Goal: Task Accomplishment & Management: Complete application form

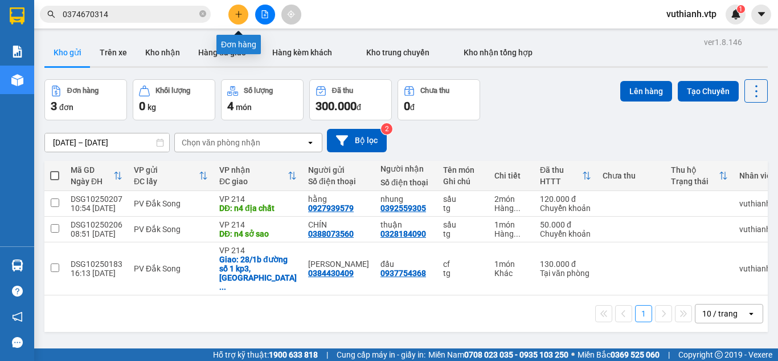
click at [234, 9] on button at bounding box center [238, 15] width 20 height 20
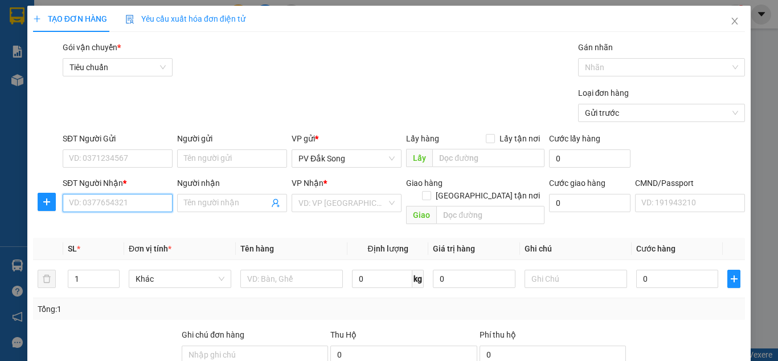
click at [140, 207] on input "SĐT Người Nhận *" at bounding box center [118, 203] width 110 height 18
click at [730, 22] on icon "close" at bounding box center [734, 21] width 9 height 9
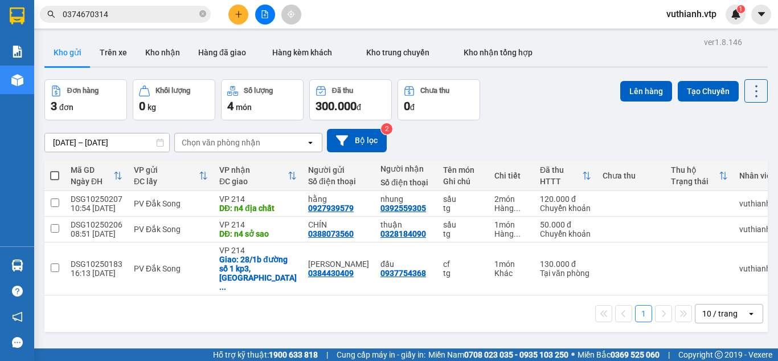
click at [236, 11] on icon "plus" at bounding box center [239, 14] width 8 height 8
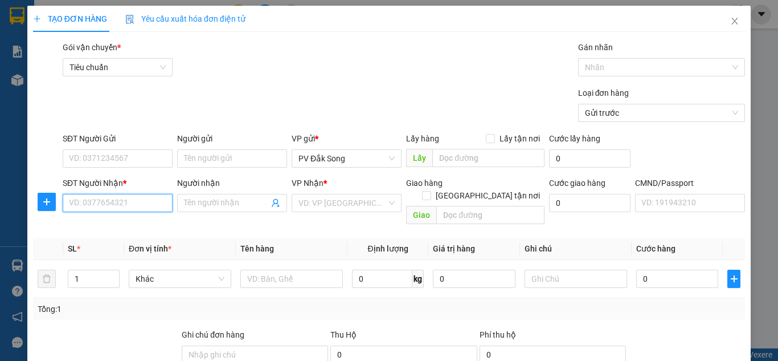
click at [116, 206] on input "SĐT Người Nhận *" at bounding box center [118, 203] width 110 height 18
type input "0979728739"
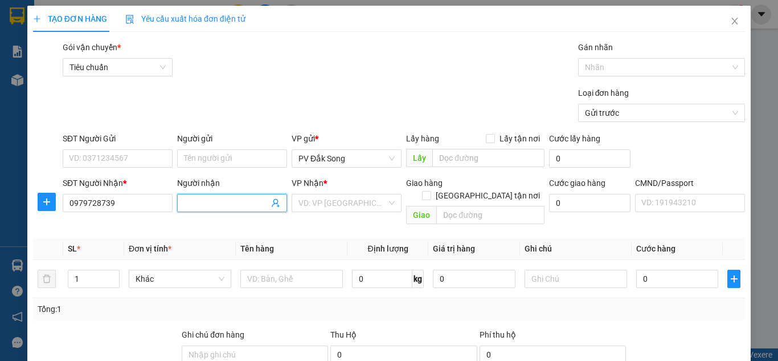
click at [224, 203] on input "Người nhận" at bounding box center [226, 203] width 85 height 13
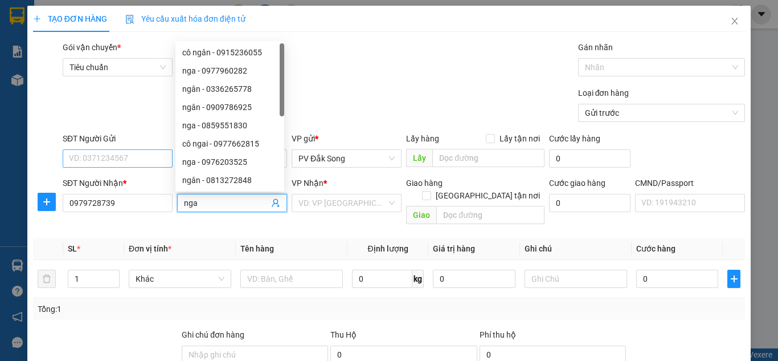
type input "nga"
click at [85, 160] on input "SĐT Người Gửi" at bounding box center [118, 158] width 110 height 18
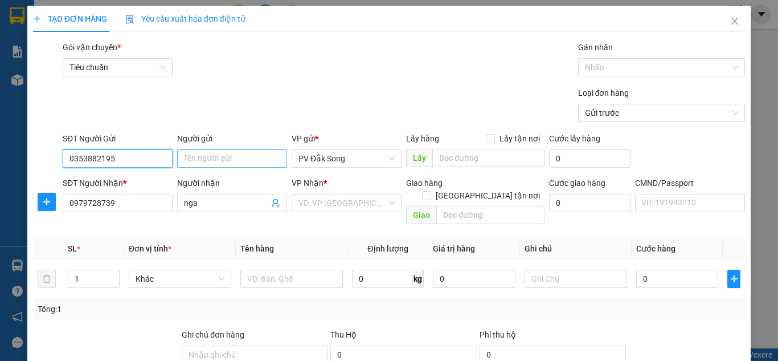
type input "0353882195"
click at [249, 157] on input "Người gửi" at bounding box center [232, 158] width 110 height 18
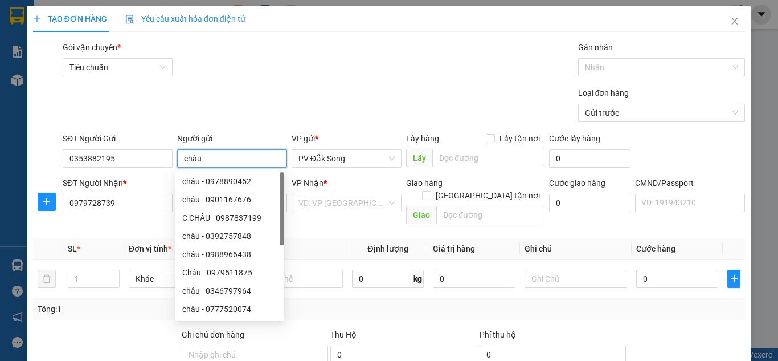
type input "châu"
click at [274, 91] on div "Loại đơn hàng Gửi trước" at bounding box center [403, 107] width 687 height 40
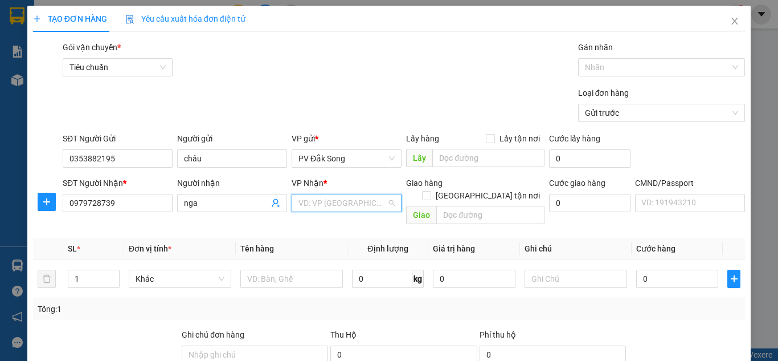
click at [366, 205] on input "search" at bounding box center [343, 202] width 88 height 17
type input "21"
click at [360, 226] on div "VP 214" at bounding box center [343, 225] width 95 height 13
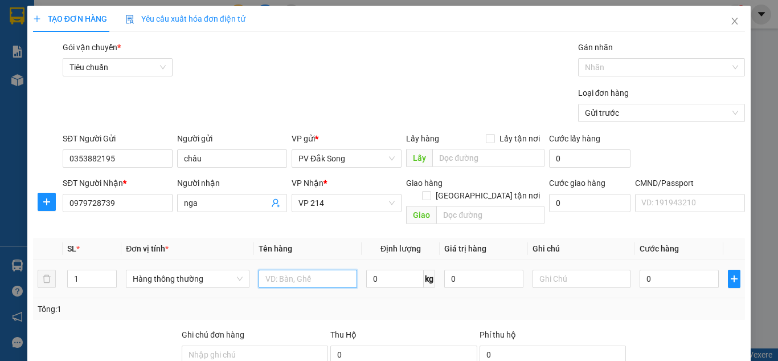
click at [271, 269] on input "text" at bounding box center [308, 278] width 99 height 18
type input "đông lạnh,rau"
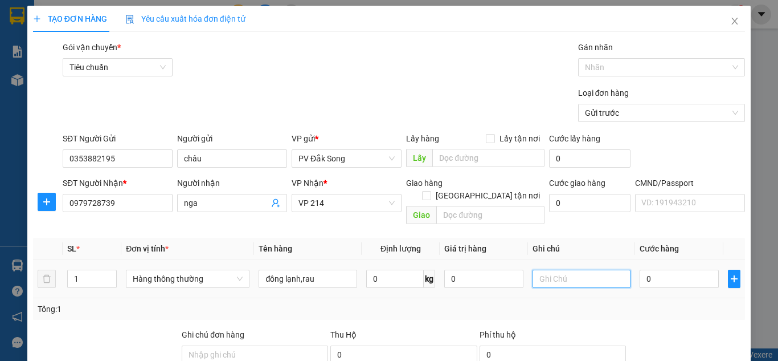
click at [590, 269] on input "text" at bounding box center [582, 278] width 99 height 18
type input "không bao hư dập"
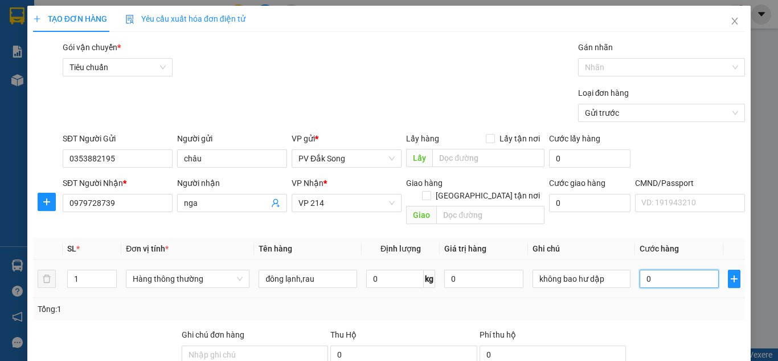
click at [671, 269] on input "0" at bounding box center [679, 278] width 79 height 18
type input "0"
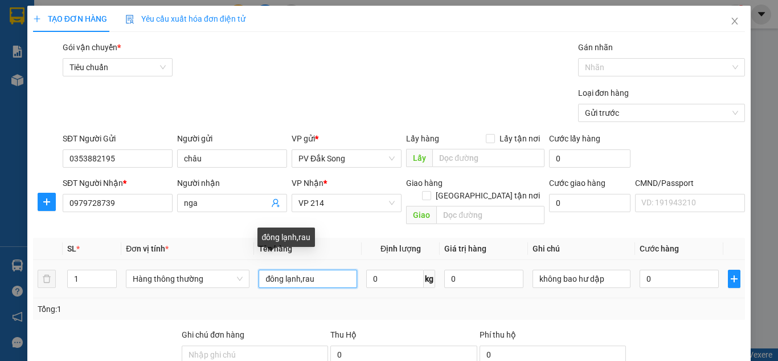
click at [321, 269] on input "đông lạnh,rau" at bounding box center [308, 278] width 99 height 18
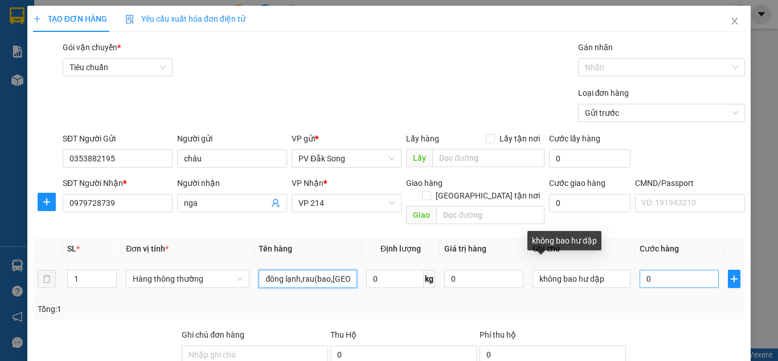
type input "đông lạnh,rau(bao,[GEOGRAPHIC_DATA])"
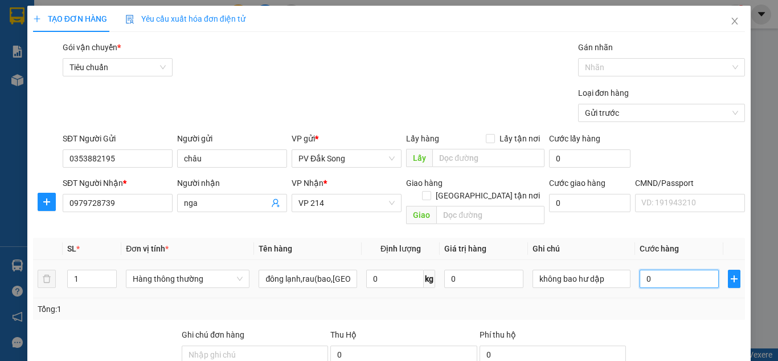
click at [673, 271] on input "0" at bounding box center [679, 278] width 79 height 18
type input "008"
type input "8"
type input "00.800.800"
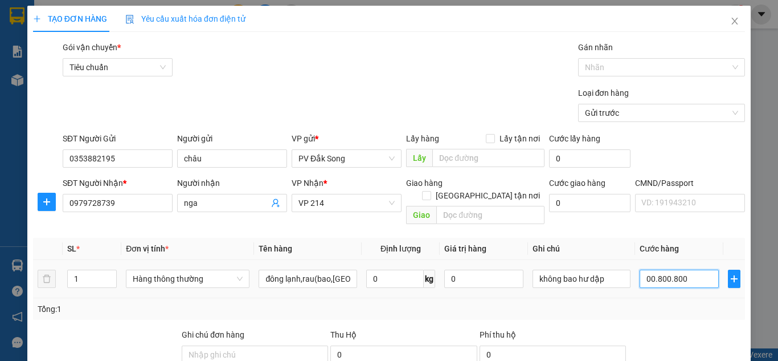
type input "800.800"
type input "008.000.880.000"
type input "8.000.880.000"
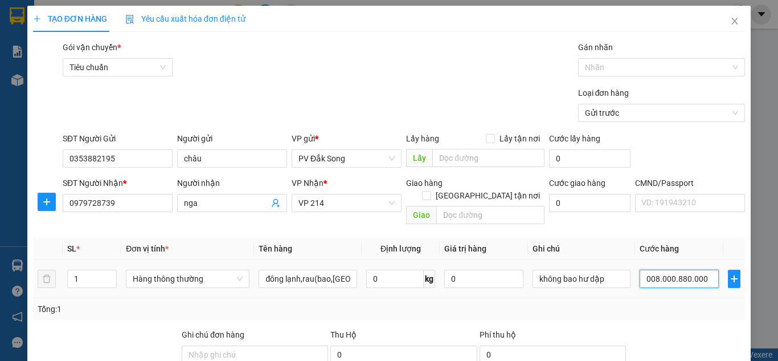
type input "0.080.008.800.000"
type input "[PHONE_NUMBER]"
type input "008.000.880.000"
type input "8.000.880.000"
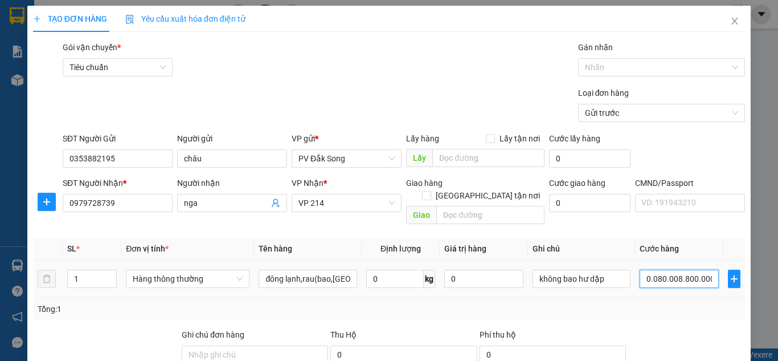
type input "8.000.880.000"
type input "0"
type input "008"
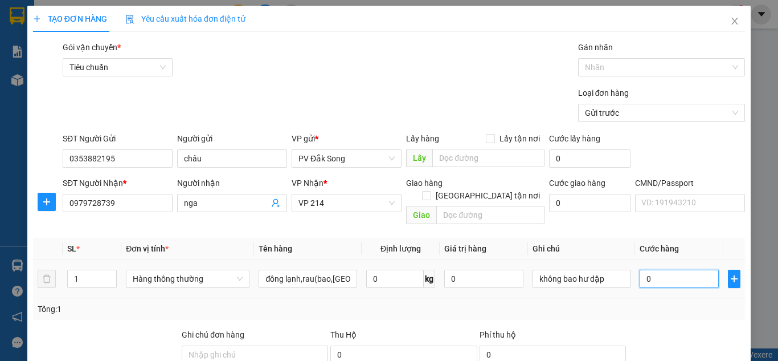
type input "8"
type input "0.080"
type input "80"
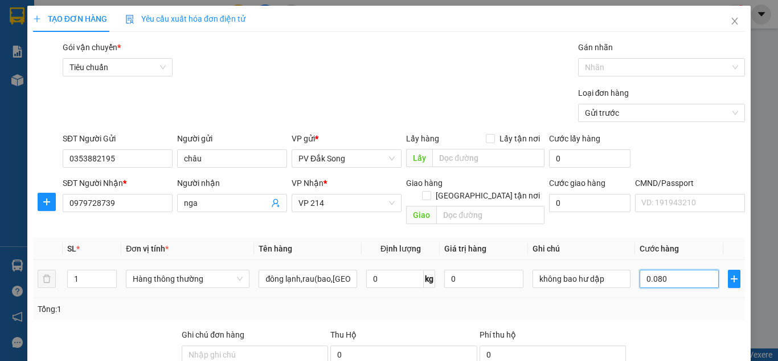
type input "00.800"
type input "800"
type input "0.008.000"
type input "8.000"
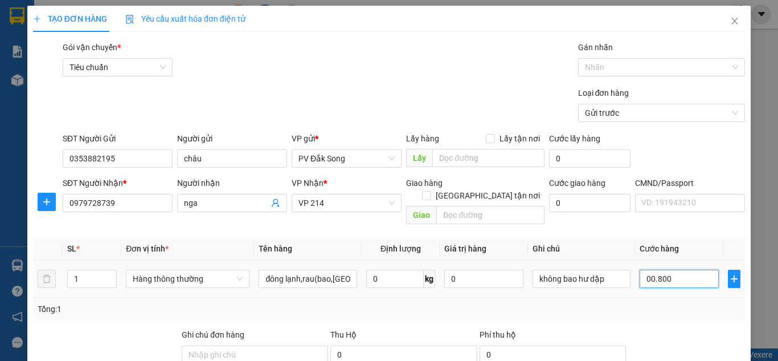
type input "8.000"
type input "000.080.000"
type input "80.000"
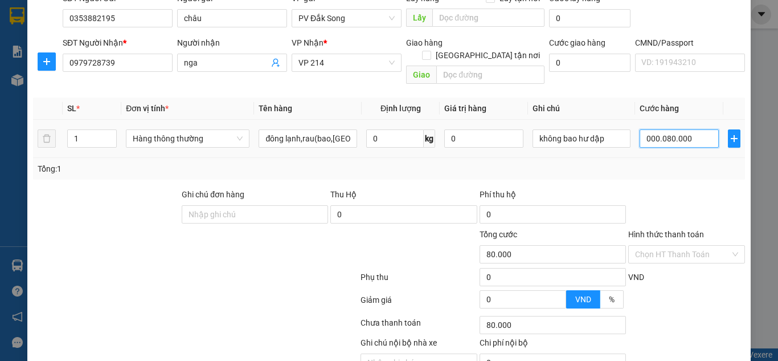
scroll to position [187, 0]
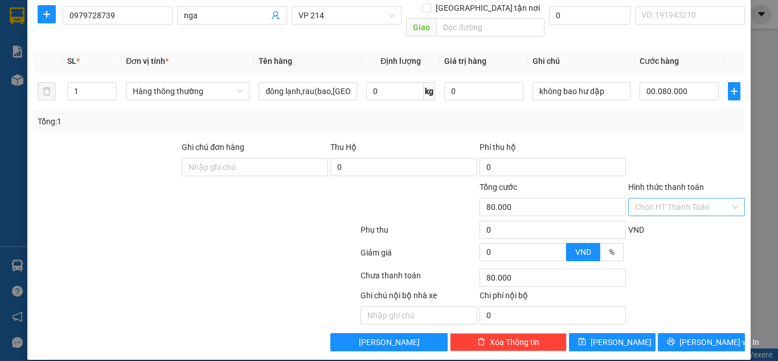
click at [664, 198] on input "Hình thức thanh toán" at bounding box center [682, 206] width 95 height 17
type input "80.000"
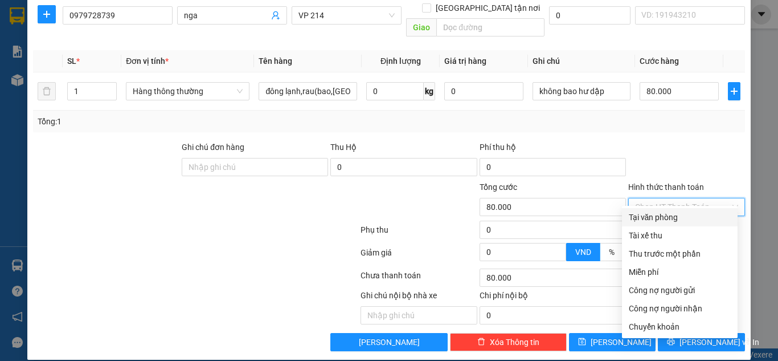
click at [659, 213] on div "Tại văn phòng" at bounding box center [680, 217] width 102 height 13
type input "0"
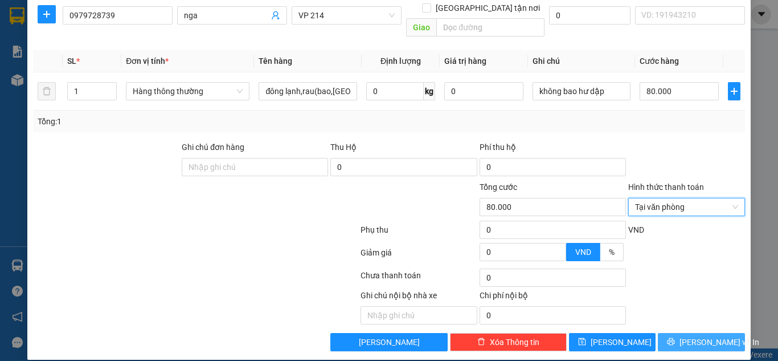
click at [675, 333] on button "[PERSON_NAME] và In" at bounding box center [701, 342] width 87 height 18
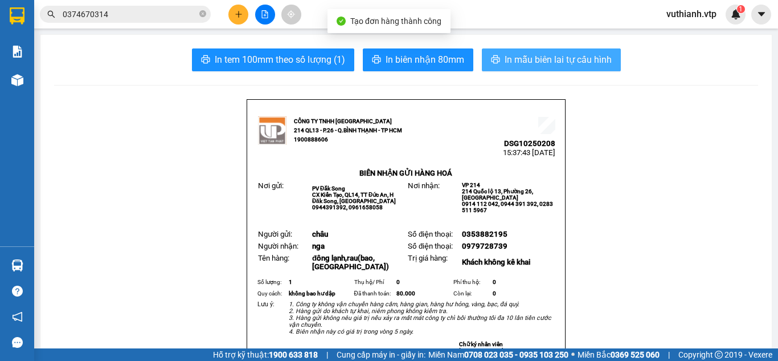
click at [590, 65] on span "In mẫu biên lai tự cấu hình" at bounding box center [558, 59] width 107 height 14
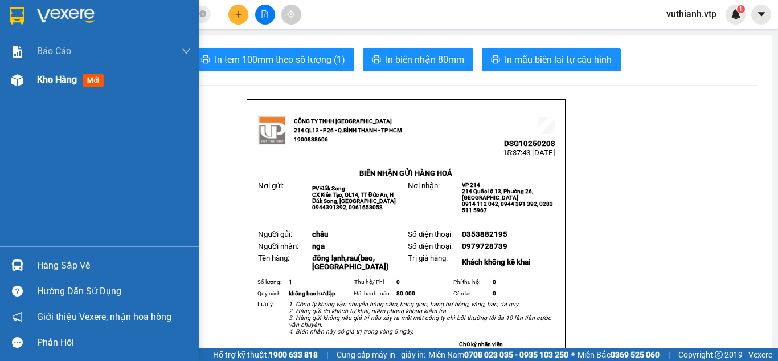
click at [60, 87] on div "Kho hàng mới" at bounding box center [72, 79] width 71 height 14
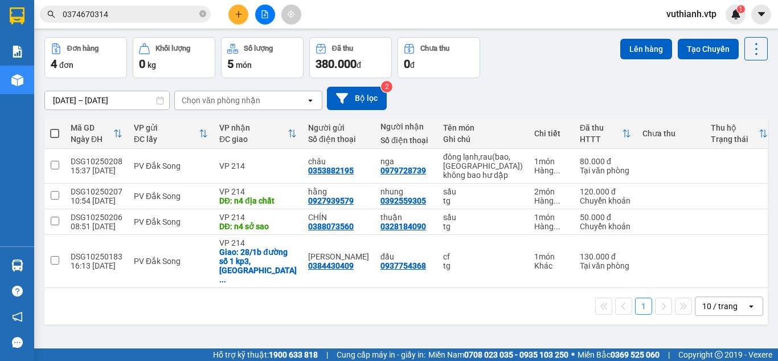
click at [575, 311] on div "1 10 / trang open" at bounding box center [405, 306] width 723 height 36
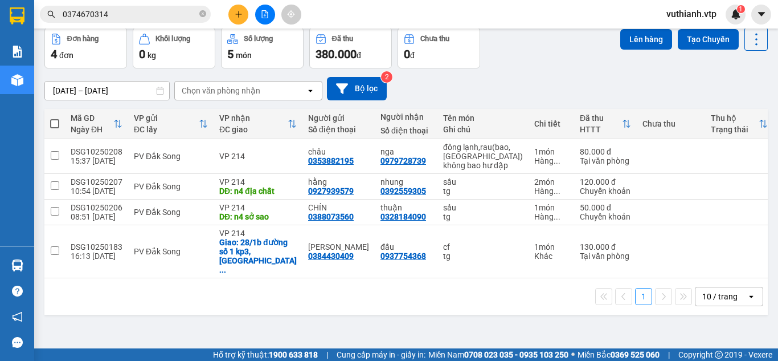
scroll to position [52, 0]
